Goal: Find specific page/section: Find specific page/section

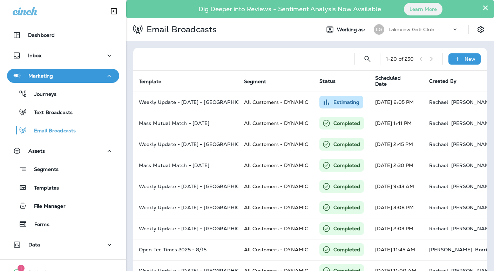
click at [419, 30] on p "Lakeview Golf Club" at bounding box center [411, 30] width 46 height 6
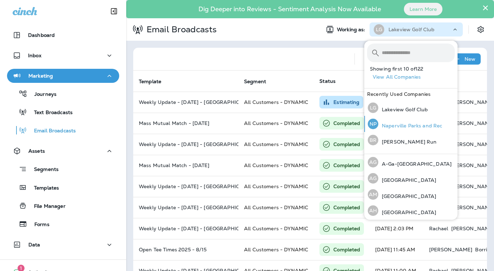
click at [416, 125] on p "Naperville Parks and Rec" at bounding box center [410, 126] width 64 height 6
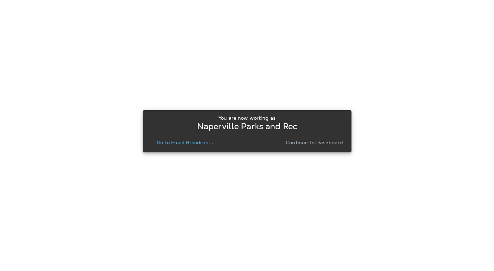
click at [190, 142] on p "Go to Email Broadcasts" at bounding box center [185, 142] width 56 height 6
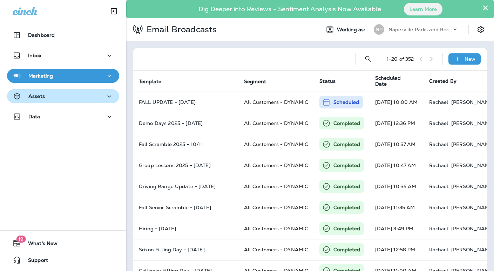
click at [51, 98] on div "Assets" at bounding box center [63, 96] width 101 height 9
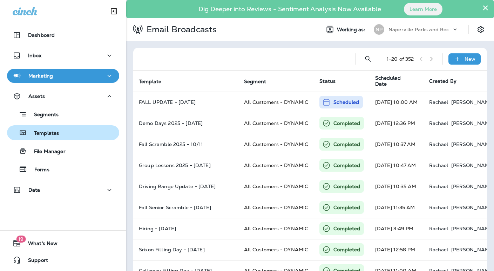
click at [49, 133] on p "Templates" at bounding box center [43, 133] width 32 height 7
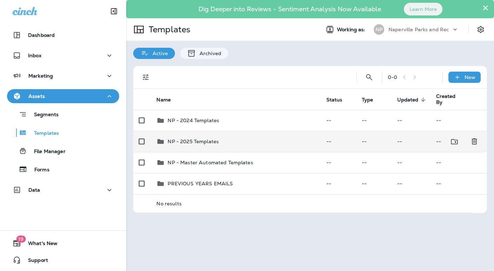
click at [193, 141] on p "NP - 2025 Templates" at bounding box center [193, 141] width 51 height 6
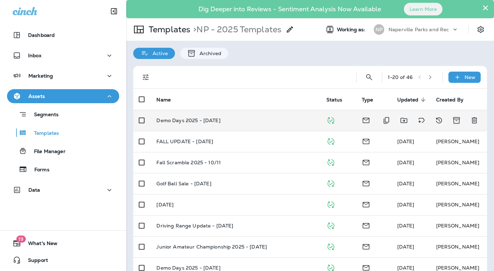
click at [195, 121] on p "Demo Days 2025 - [DATE]" at bounding box center [188, 120] width 64 height 6
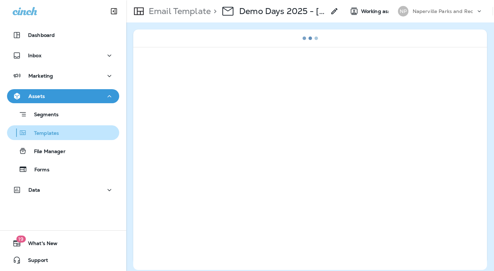
click at [55, 135] on p "Templates" at bounding box center [43, 133] width 32 height 7
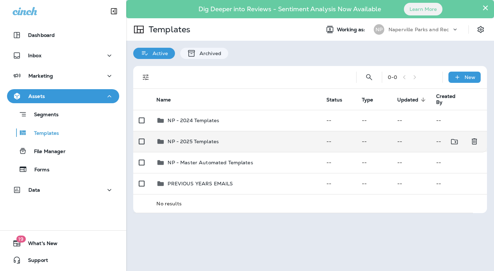
click at [193, 143] on p "NP - 2025 Templates" at bounding box center [193, 141] width 51 height 6
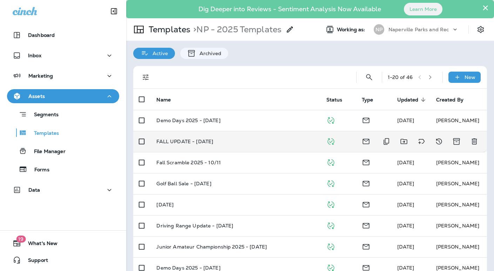
click at [186, 143] on p "FALL UPDATE - [DATE]" at bounding box center [184, 141] width 57 height 6
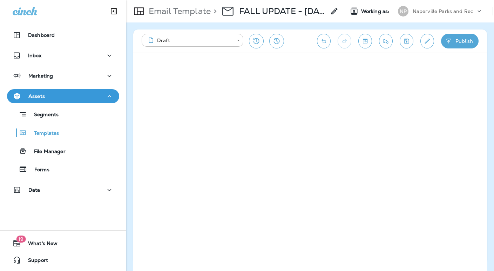
click at [435, 13] on p "Naperville Parks and Rec" at bounding box center [442, 11] width 60 height 6
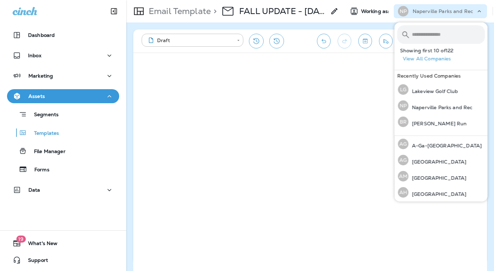
click at [428, 37] on input "text" at bounding box center [448, 34] width 73 height 19
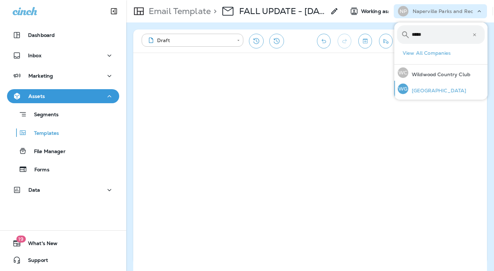
type input "*****"
click at [437, 88] on p "[GEOGRAPHIC_DATA]" at bounding box center [437, 91] width 58 height 6
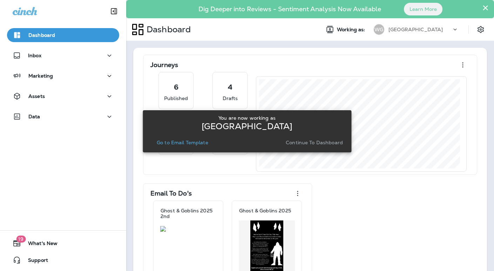
click at [300, 142] on p "Continue to Dashboard" at bounding box center [314, 142] width 57 height 6
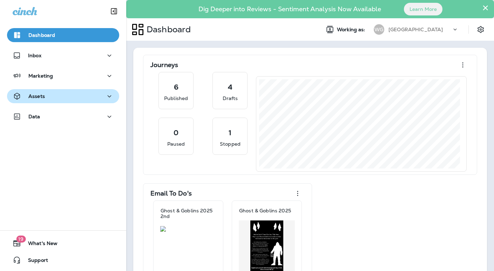
click at [46, 100] on div "Assets" at bounding box center [63, 96] width 101 height 9
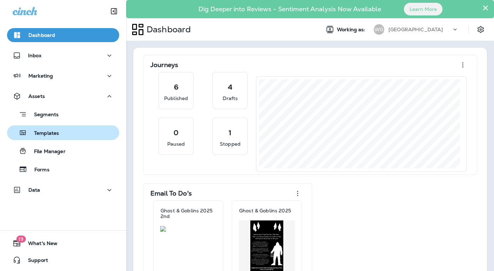
click at [47, 133] on p "Templates" at bounding box center [43, 133] width 32 height 7
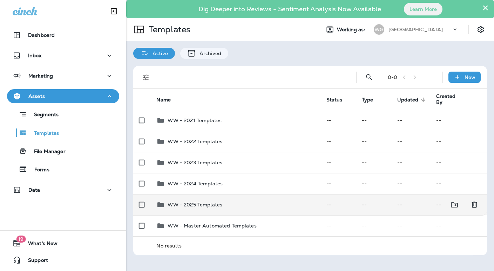
click at [216, 202] on p "WW - 2025 Templates" at bounding box center [195, 205] width 55 height 6
